Goal: Communication & Community: Participate in discussion

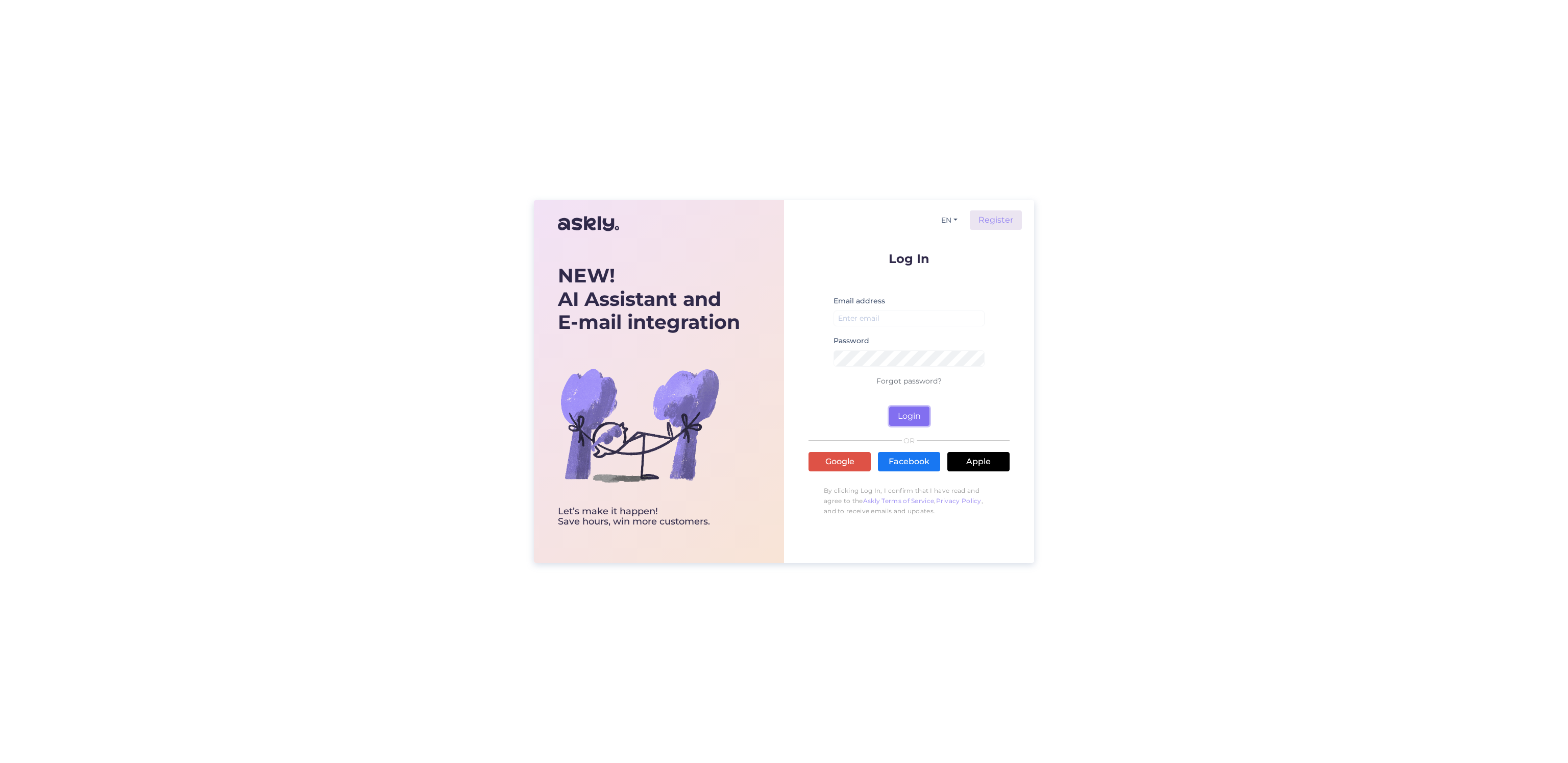
click at [906, 418] on button "Login" at bounding box center [909, 416] width 41 height 19
click at [906, 323] on input "email" at bounding box center [909, 318] width 151 height 16
type input "[EMAIL_ADDRESS][DOMAIN_NAME]"
click at [917, 415] on button "Login" at bounding box center [909, 416] width 41 height 19
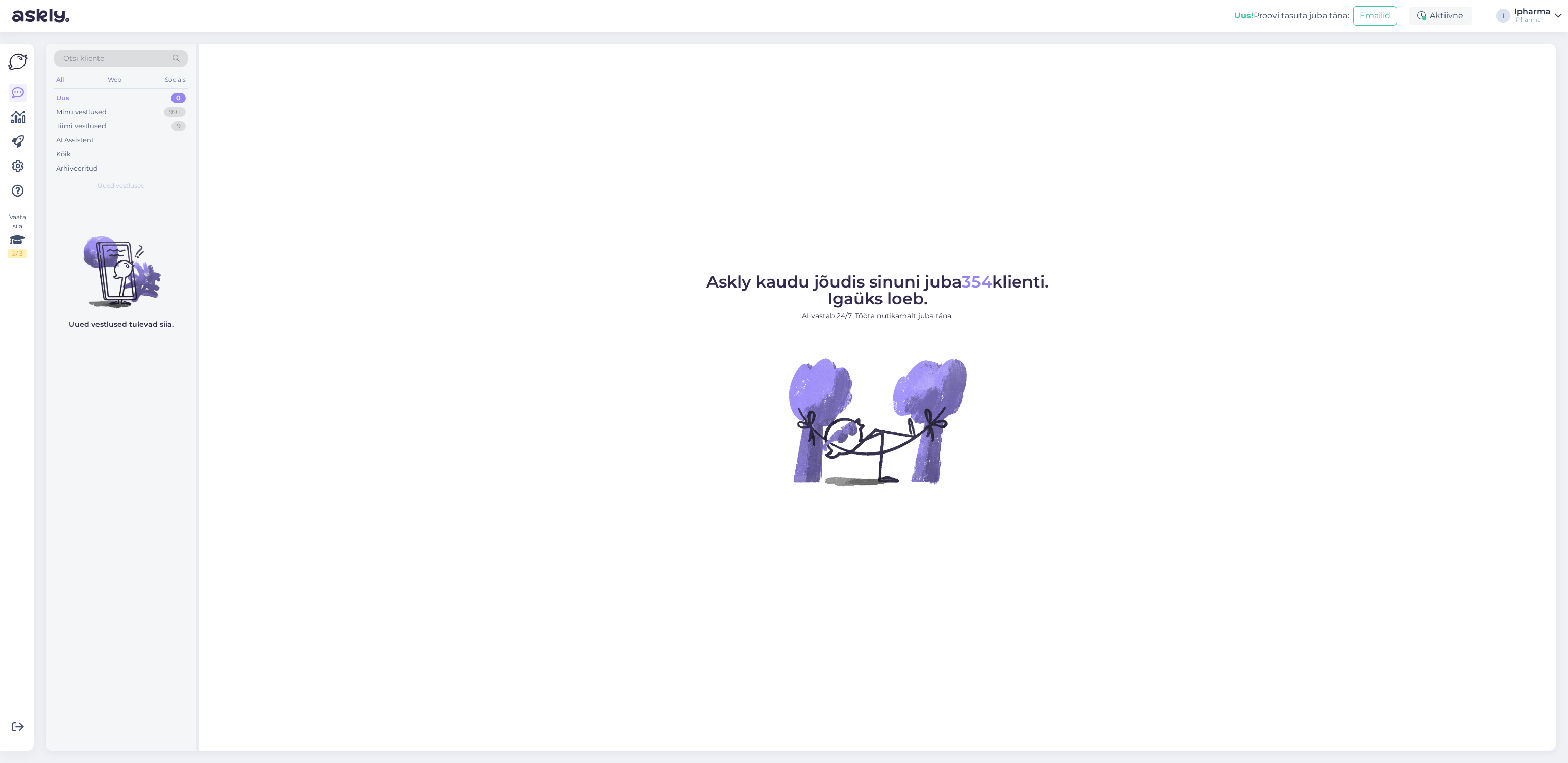
click at [116, 98] on div "Uus 0" at bounding box center [121, 98] width 134 height 14
click at [111, 110] on div "Minu vestlused 99+" at bounding box center [121, 112] width 134 height 14
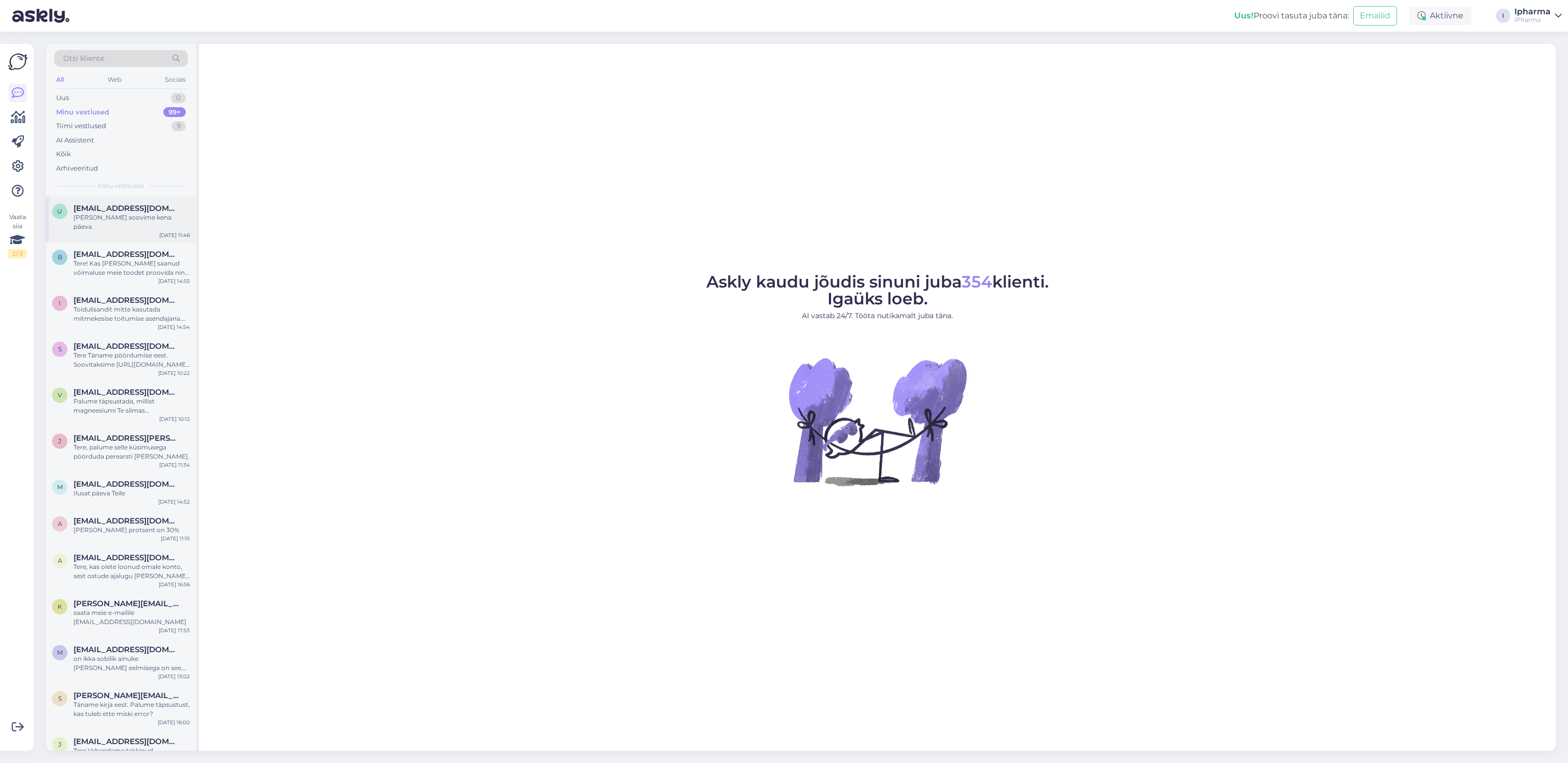
click at [131, 215] on div "[PERSON_NAME] soovime kena päeva" at bounding box center [131, 222] width 117 height 19
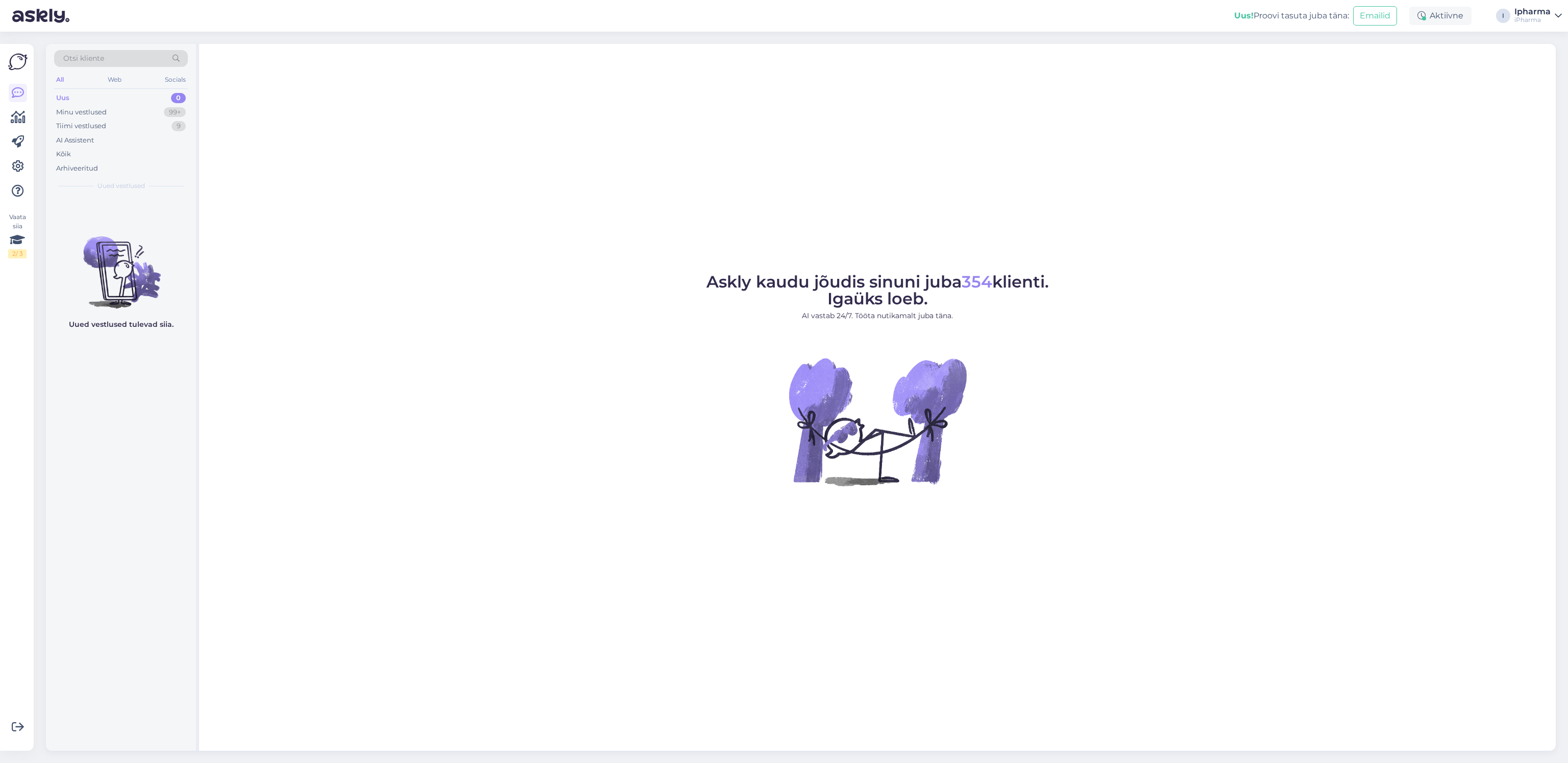
click at [68, 99] on div "Uus" at bounding box center [62, 98] width 14 height 10
click at [75, 119] on div "Uus 0 Minu vestlused 99+ Tiimi vestlused 9 AI Assistent Kõik Arhiveeritud" at bounding box center [121, 133] width 134 height 84
click at [94, 117] on div "Minu vestlused" at bounding box center [81, 112] width 50 height 10
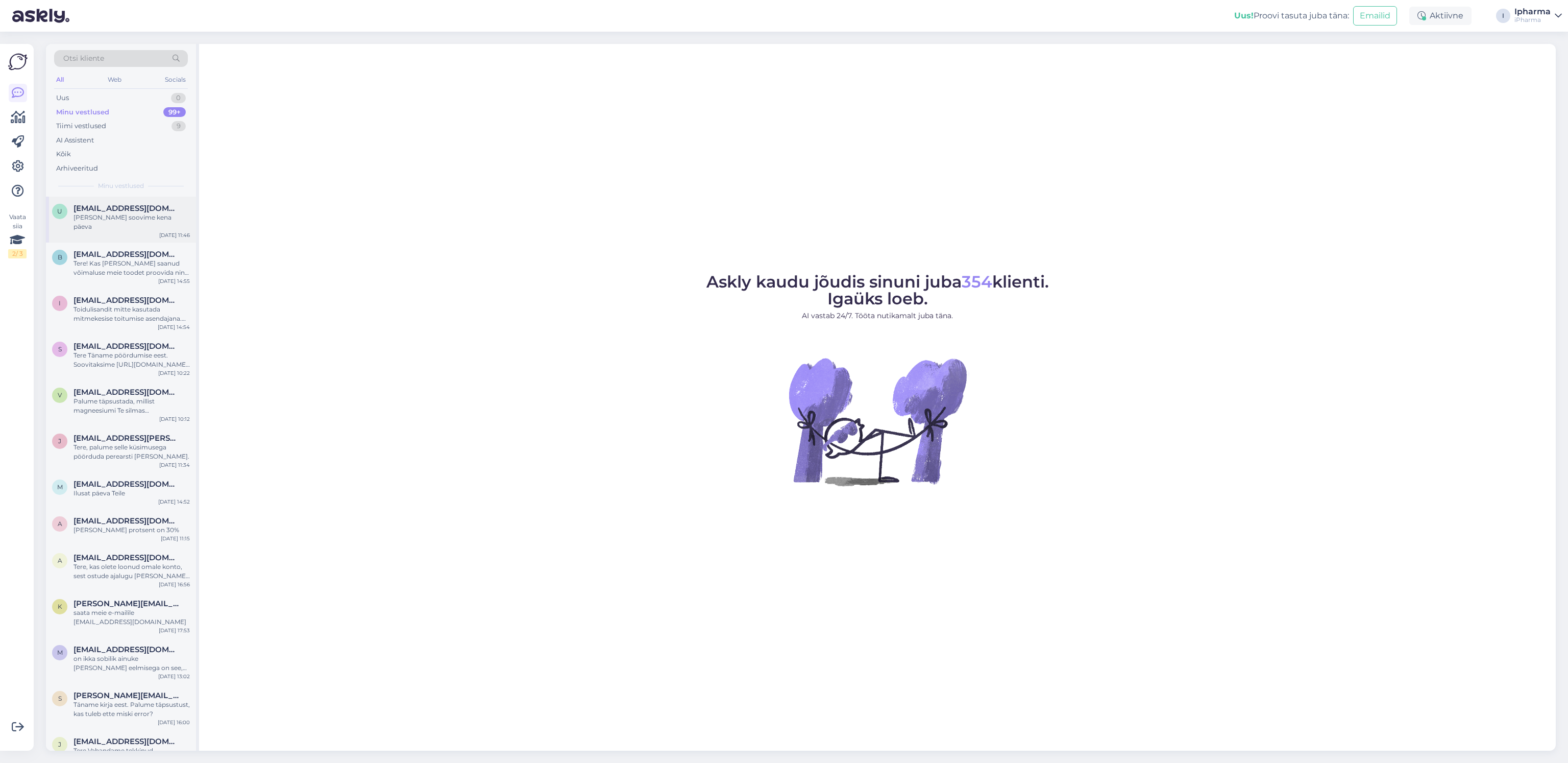
click at [99, 217] on div "[PERSON_NAME] soovime kena päeva" at bounding box center [131, 222] width 117 height 19
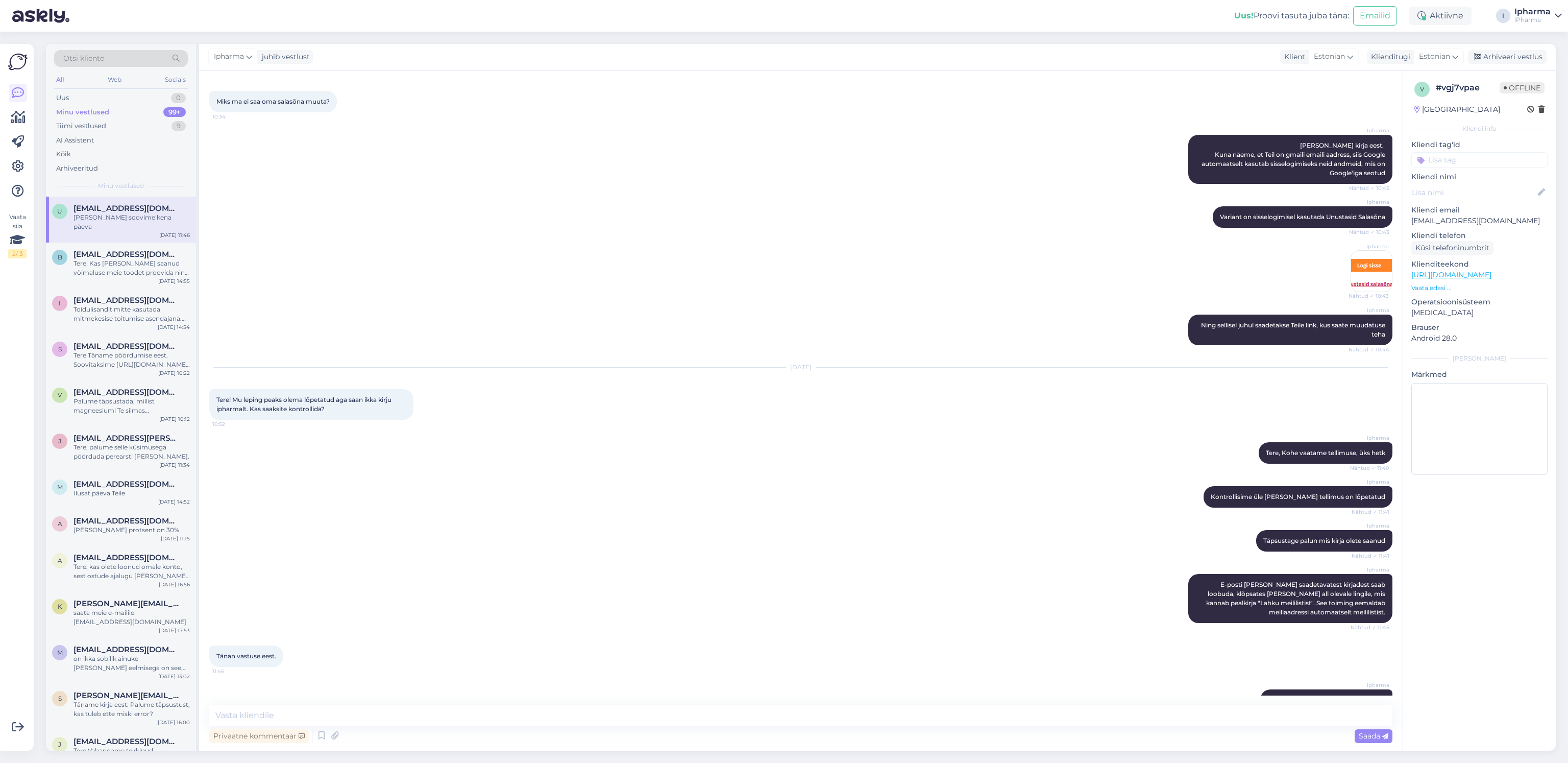
scroll to position [80, 0]
